Goal: Go to known website: Access a specific website the user already knows

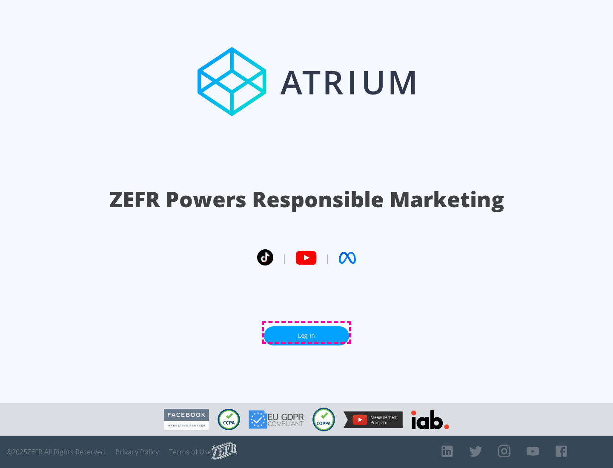
click at [307, 333] on link "Log In" at bounding box center [306, 336] width 85 height 19
